Goal: Transaction & Acquisition: Purchase product/service

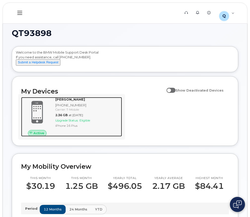
click at [39, 135] on span "Active" at bounding box center [38, 133] width 11 height 5
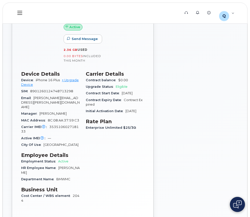
scroll to position [100, 0]
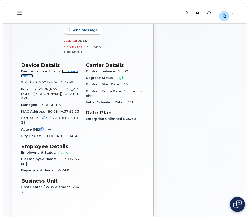
click at [73, 70] on link "+ Upgrade Device" at bounding box center [50, 73] width 58 height 8
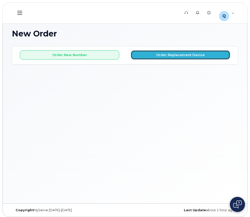
click at [156, 55] on button "Order Replacement Device" at bounding box center [180, 54] width 99 height 9
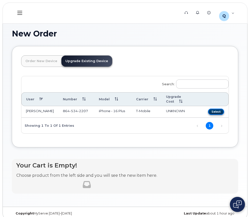
click at [212, 109] on button "Select" at bounding box center [216, 112] width 16 height 6
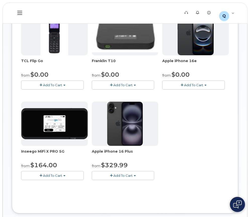
scroll to position [133, 0]
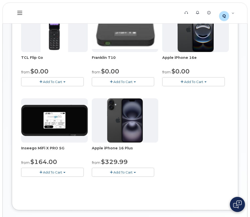
click at [120, 174] on span "Add To Cart" at bounding box center [122, 172] width 19 height 4
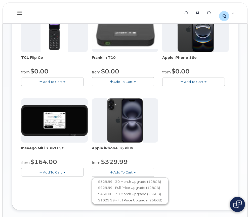
click at [179, 153] on div "TCL Flip Go from $0.00 Add To Cart $0.00 - 30 month Upgrade $96.00 - Full Price…" at bounding box center [124, 96] width 207 height 177
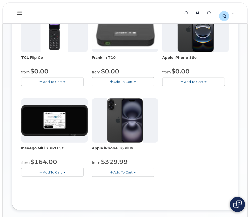
click at [173, 161] on div "TCL Flip Go from $0.00 Add To Cart $0.00 - 30 month Upgrade $96.00 - Full Price…" at bounding box center [124, 96] width 207 height 177
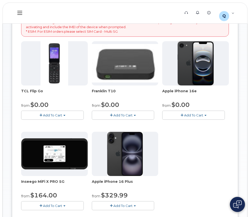
scroll to position [58, 0]
